Goal: Task Accomplishment & Management: Manage account settings

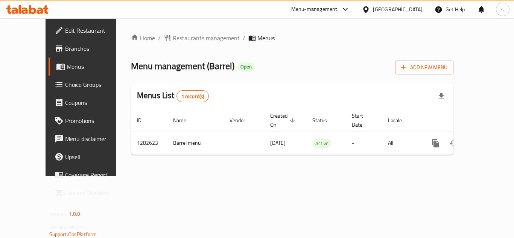
click at [420, 11] on div "[GEOGRAPHIC_DATA]" at bounding box center [398, 9] width 50 height 8
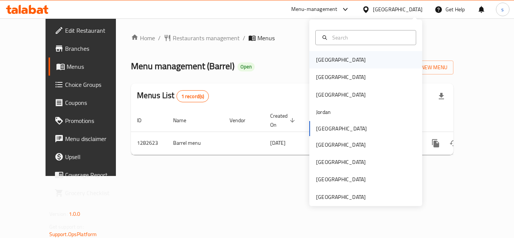
click at [320, 56] on div "[GEOGRAPHIC_DATA]" at bounding box center [341, 60] width 50 height 8
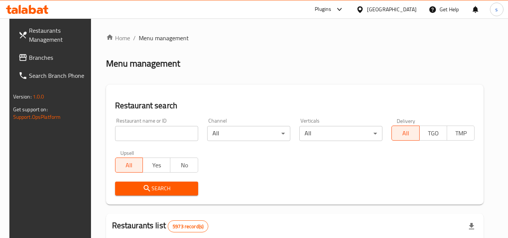
click at [413, 11] on div "[GEOGRAPHIC_DATA]" at bounding box center [392, 9] width 50 height 8
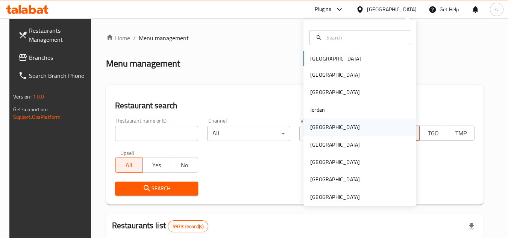
click at [316, 127] on div "[GEOGRAPHIC_DATA]" at bounding box center [335, 127] width 50 height 8
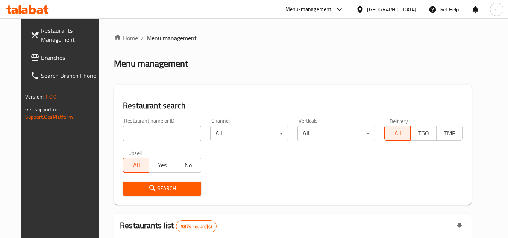
click at [41, 56] on span "Branches" at bounding box center [70, 57] width 59 height 9
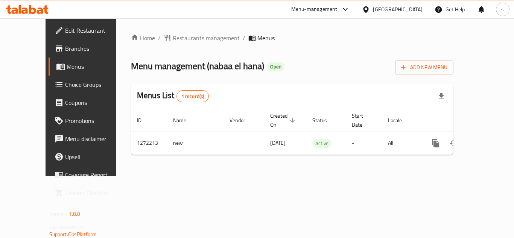
click at [412, 8] on div "[GEOGRAPHIC_DATA]" at bounding box center [398, 9] width 50 height 8
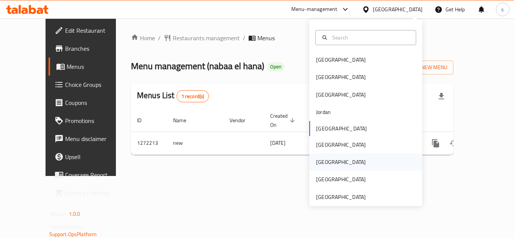
click at [317, 160] on div "[GEOGRAPHIC_DATA]" at bounding box center [341, 162] width 50 height 8
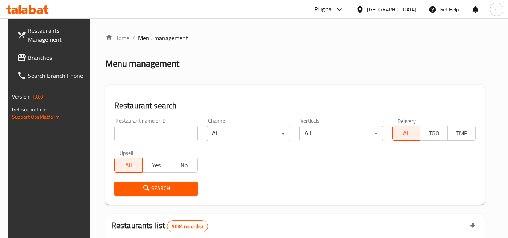
click at [31, 59] on span "Branches" at bounding box center [57, 57] width 59 height 9
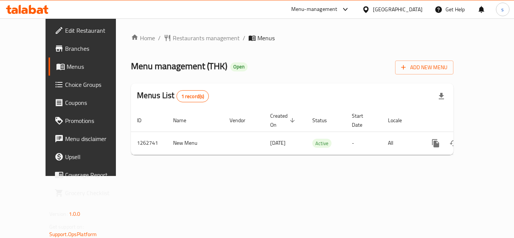
click at [410, 8] on div "[GEOGRAPHIC_DATA]" at bounding box center [398, 9] width 50 height 8
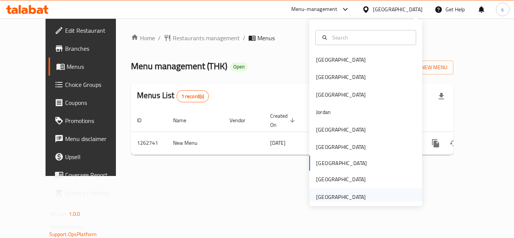
click at [343, 197] on div "[GEOGRAPHIC_DATA]" at bounding box center [341, 197] width 50 height 8
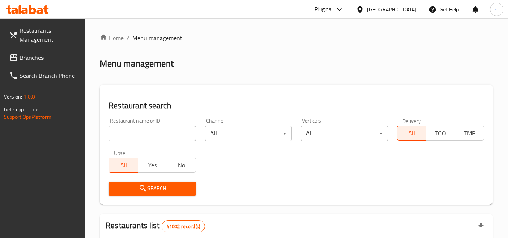
click at [22, 59] on span "Branches" at bounding box center [49, 57] width 59 height 9
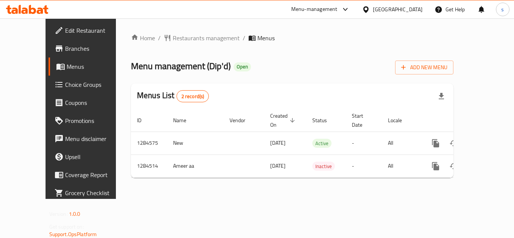
click at [417, 10] on div "[GEOGRAPHIC_DATA]" at bounding box center [398, 9] width 50 height 8
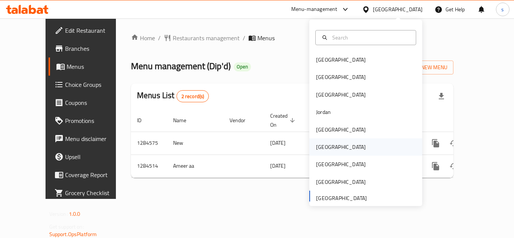
click at [318, 149] on div "[GEOGRAPHIC_DATA]" at bounding box center [341, 147] width 50 height 8
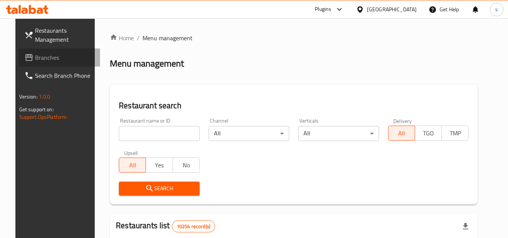
click at [42, 59] on span "Branches" at bounding box center [64, 57] width 59 height 9
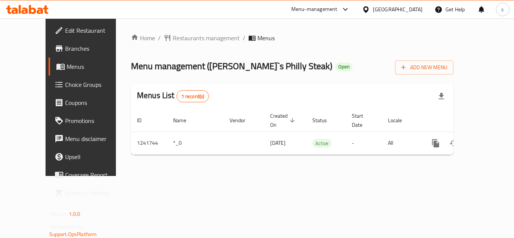
click at [420, 7] on div "[GEOGRAPHIC_DATA]" at bounding box center [398, 9] width 50 height 8
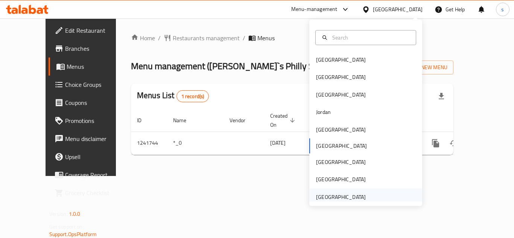
click at [343, 196] on div "[GEOGRAPHIC_DATA]" at bounding box center [341, 197] width 50 height 8
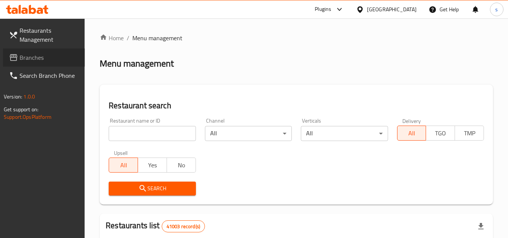
click at [33, 58] on span "Branches" at bounding box center [49, 57] width 59 height 9
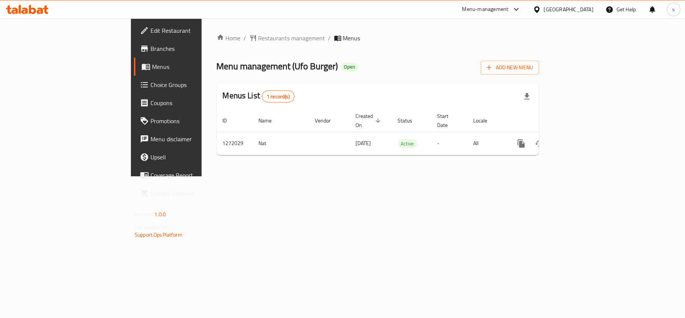
click at [554, 12] on div "[GEOGRAPHIC_DATA]" at bounding box center [569, 9] width 50 height 8
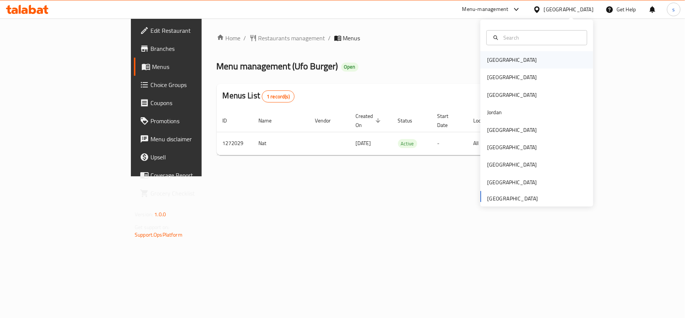
click at [491, 59] on div "[GEOGRAPHIC_DATA]" at bounding box center [512, 60] width 50 height 8
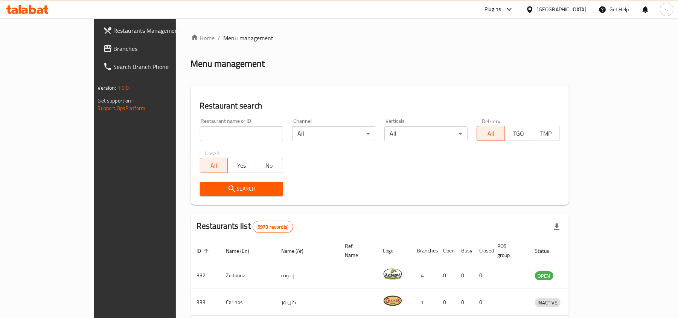
click at [579, 9] on div "[GEOGRAPHIC_DATA]" at bounding box center [561, 9] width 50 height 8
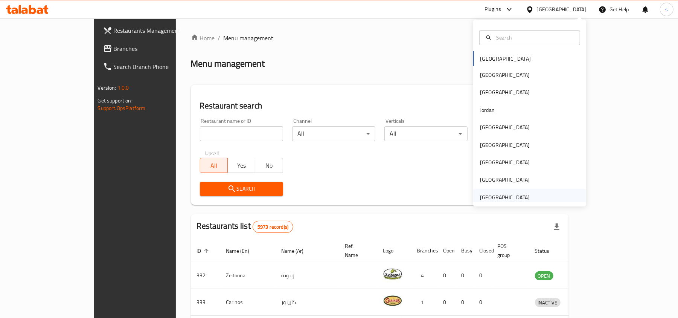
click at [490, 199] on div "[GEOGRAPHIC_DATA]" at bounding box center [505, 197] width 50 height 8
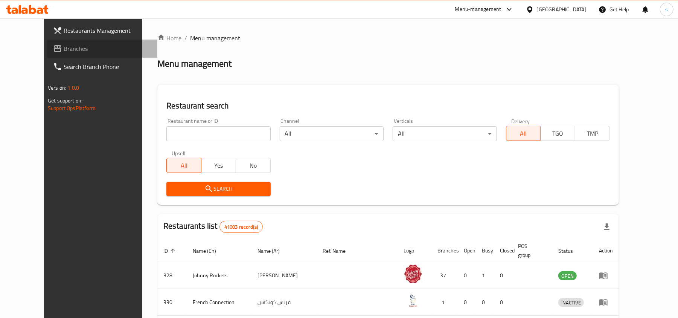
click at [64, 44] on span "Branches" at bounding box center [108, 48] width 88 height 9
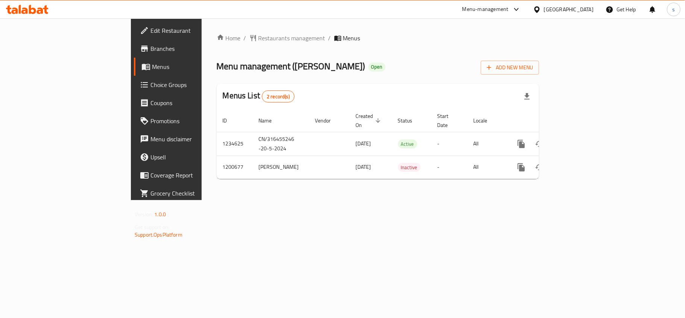
click at [561, 12] on div "[GEOGRAPHIC_DATA]" at bounding box center [569, 9] width 50 height 8
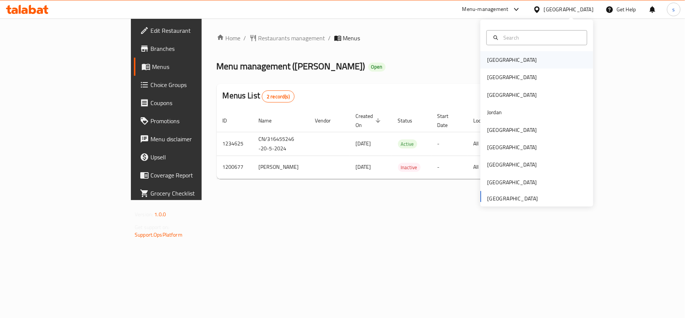
click at [487, 59] on div "Bahrain" at bounding box center [512, 60] width 50 height 8
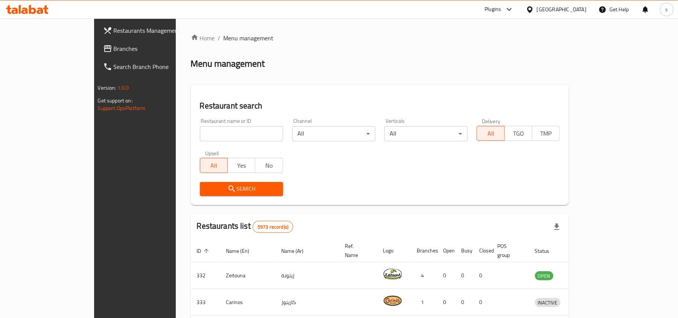
click at [576, 11] on div "[GEOGRAPHIC_DATA]" at bounding box center [561, 9] width 50 height 8
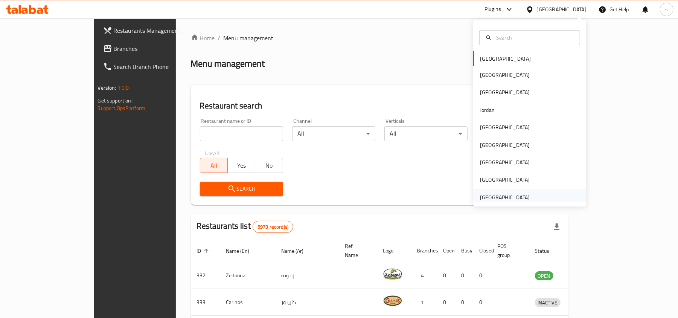
click at [504, 199] on div "[GEOGRAPHIC_DATA]" at bounding box center [505, 197] width 50 height 8
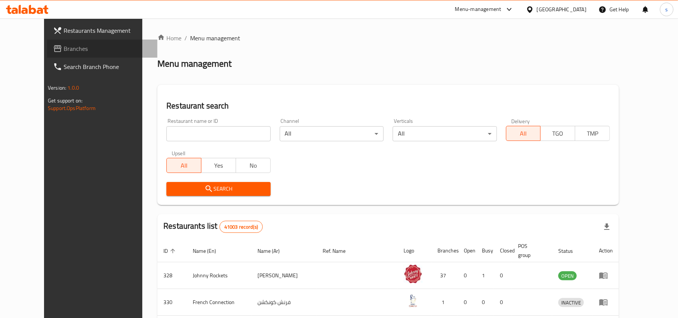
click at [64, 50] on span "Branches" at bounding box center [108, 48] width 88 height 9
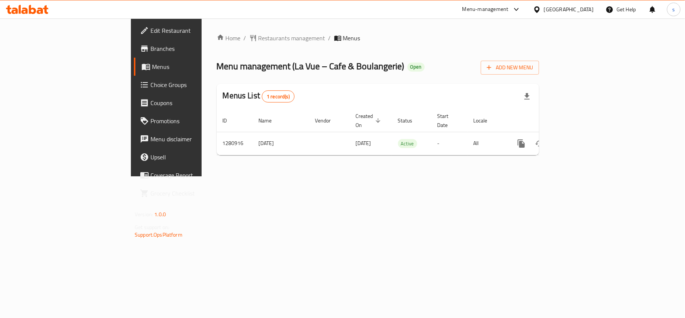
click at [150, 29] on span "Edit Restaurant" at bounding box center [194, 30] width 89 height 9
click at [566, 9] on div "[GEOGRAPHIC_DATA]" at bounding box center [569, 9] width 50 height 8
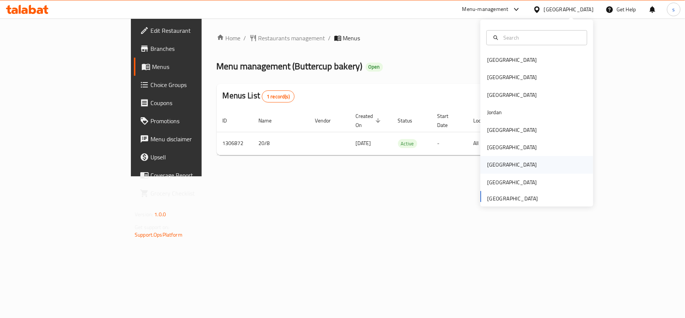
click at [487, 166] on div "[GEOGRAPHIC_DATA]" at bounding box center [512, 164] width 50 height 8
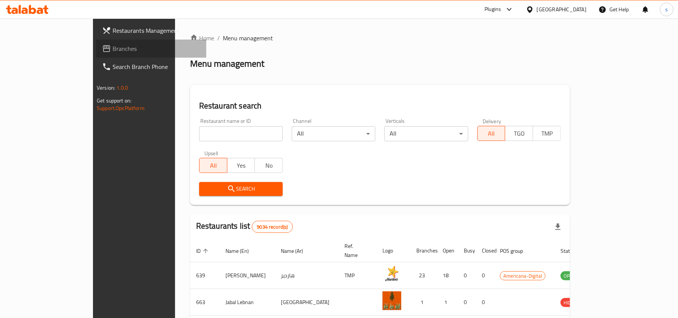
click at [112, 51] on span "Branches" at bounding box center [156, 48] width 88 height 9
